Goal: Information Seeking & Learning: Learn about a topic

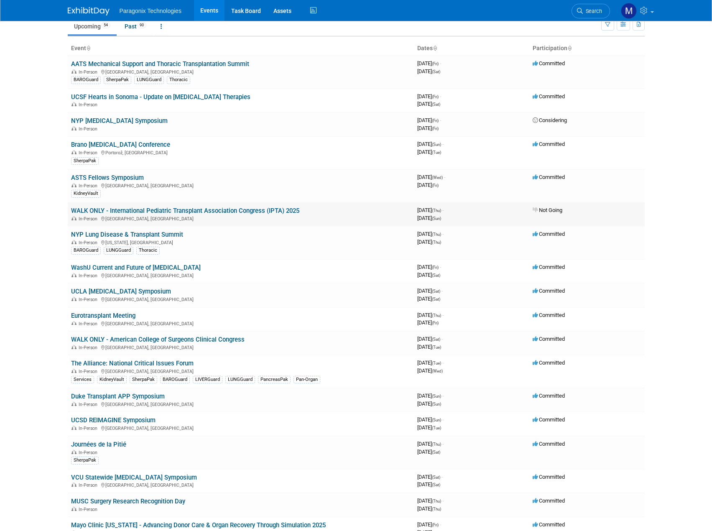
scroll to position [42, 0]
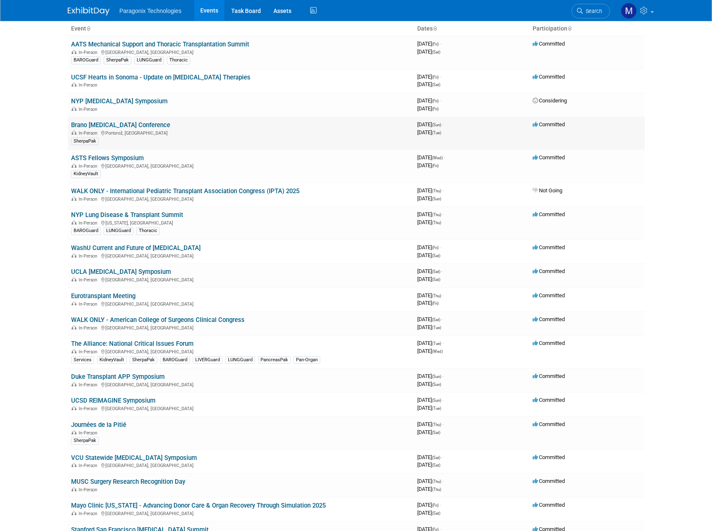
click at [228, 120] on td "Brano Heart Failure Conference In-Person Portorož, Slovenia SherpaPak" at bounding box center [241, 133] width 346 height 33
click at [130, 124] on link "Brano [MEDICAL_DATA] Conference" at bounding box center [120, 125] width 99 height 8
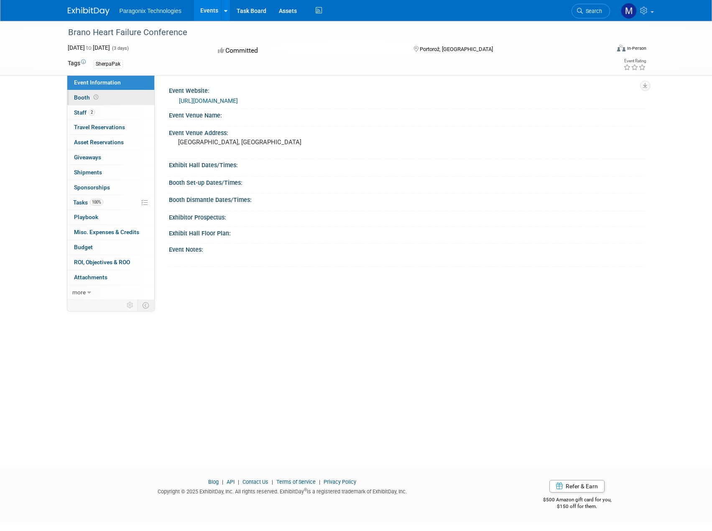
click at [96, 97] on icon at bounding box center [96, 97] width 5 height 5
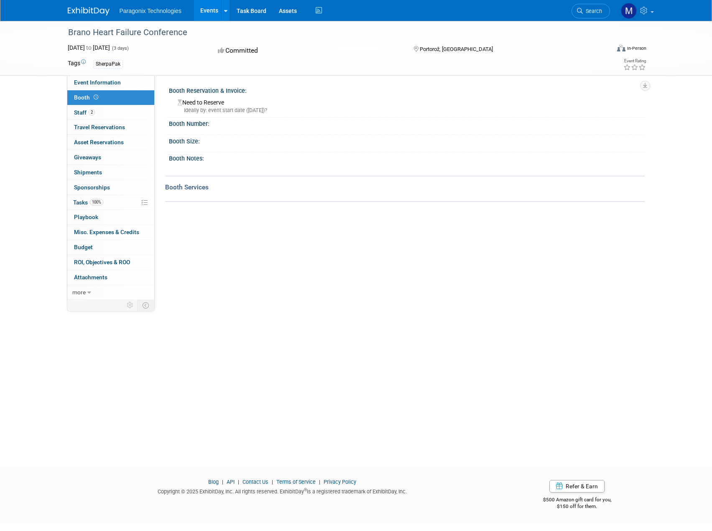
click at [93, 105] on link "Booth" at bounding box center [110, 97] width 87 height 15
click at [95, 108] on link "2 Staff 2" at bounding box center [110, 112] width 87 height 15
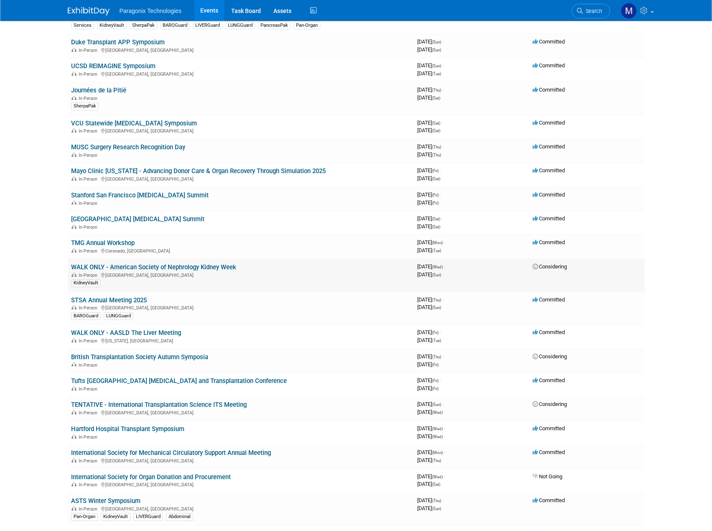
scroll to position [418, 0]
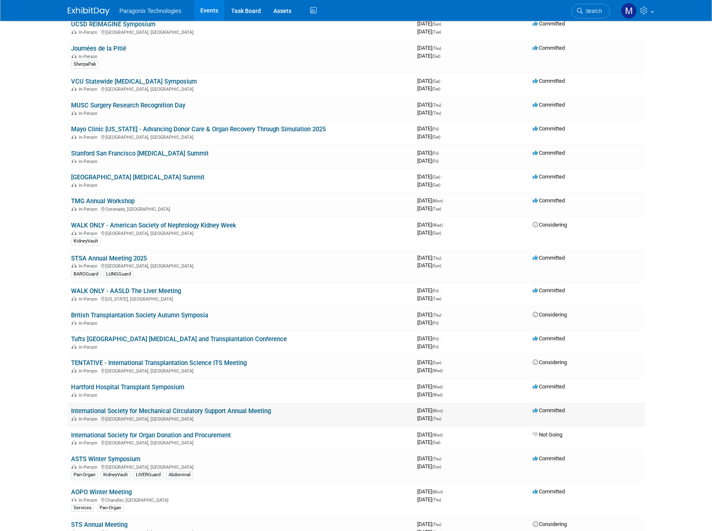
click at [152, 415] on td "International Society for Mechanical Circulatory Support Annual Meeting In-Pers…" at bounding box center [241, 415] width 346 height 24
click at [155, 410] on link "International Society for Mechanical Circulatory Support Annual Meeting" at bounding box center [171, 411] width 200 height 8
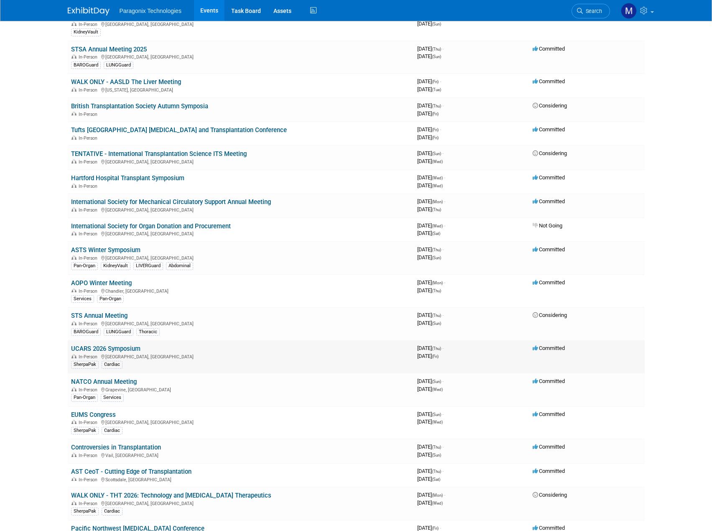
scroll to position [669, 0]
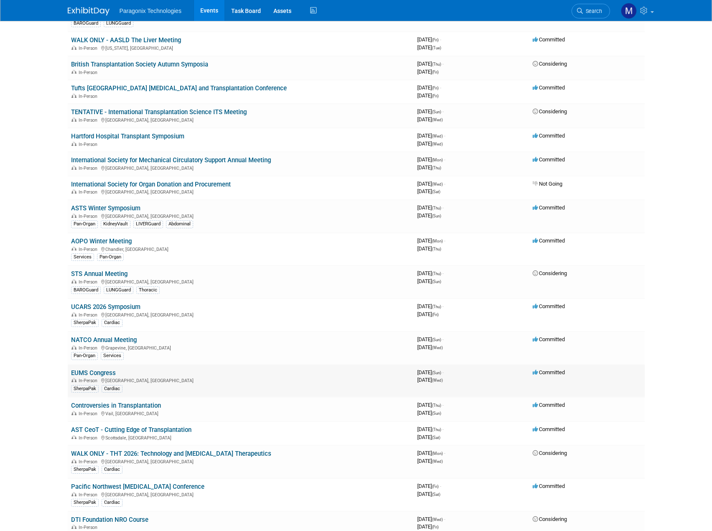
click at [211, 385] on div "SherpaPak Cardiac" at bounding box center [241, 388] width 340 height 9
click at [108, 374] on link "EUMS Congress" at bounding box center [93, 373] width 45 height 8
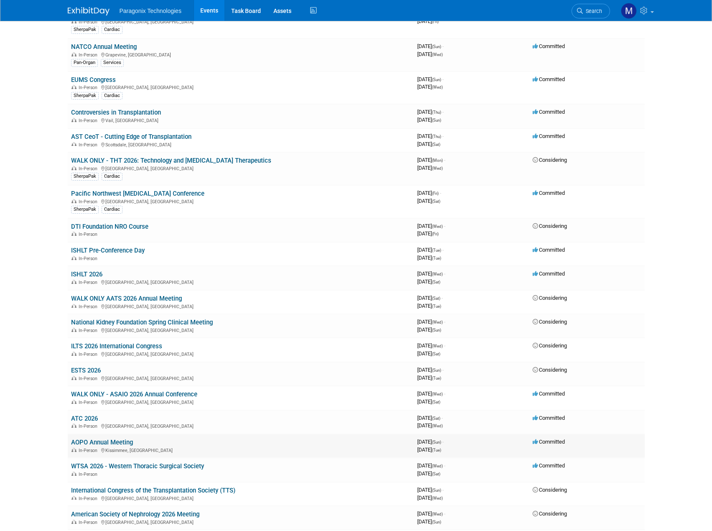
scroll to position [962, 0]
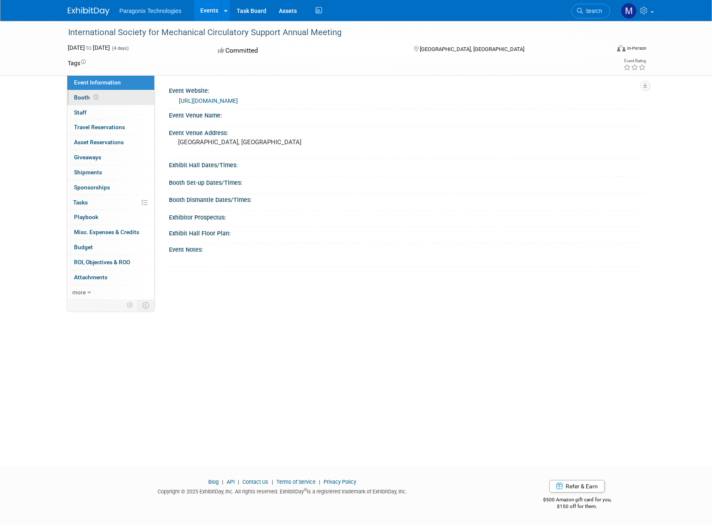
click at [92, 95] on span at bounding box center [96, 97] width 8 height 6
click at [107, 96] on link "Booth" at bounding box center [110, 97] width 87 height 15
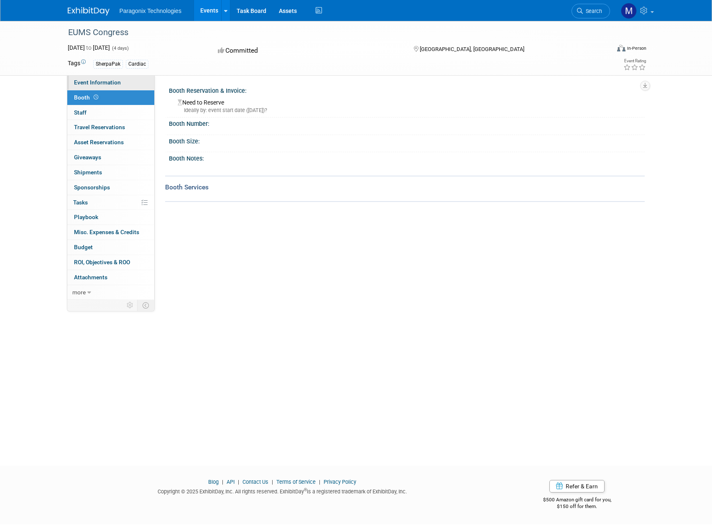
click at [111, 87] on link "Event Information" at bounding box center [110, 82] width 87 height 15
